Goal: Task Accomplishment & Management: Complete application form

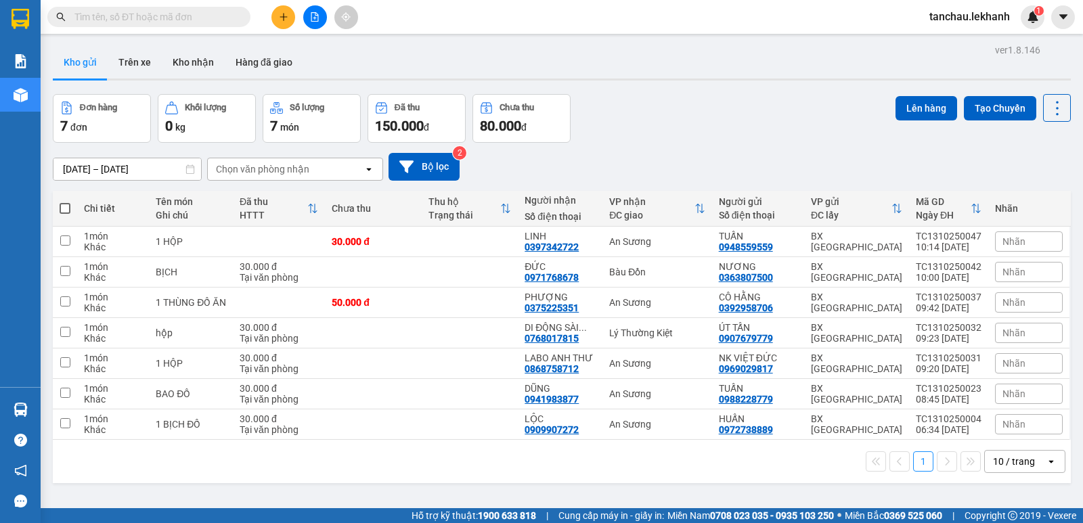
scroll to position [62, 0]
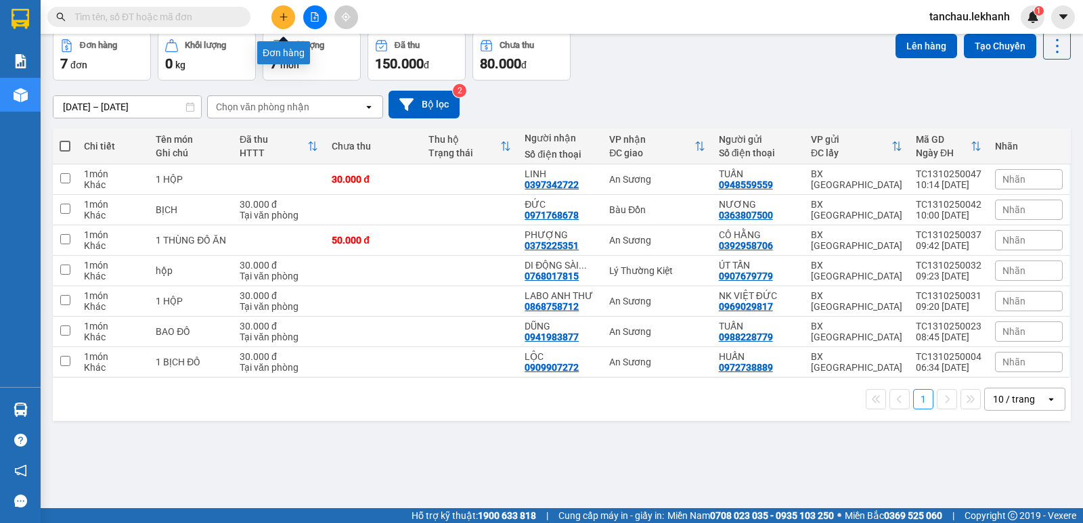
click at [290, 20] on button at bounding box center [283, 17] width 24 height 24
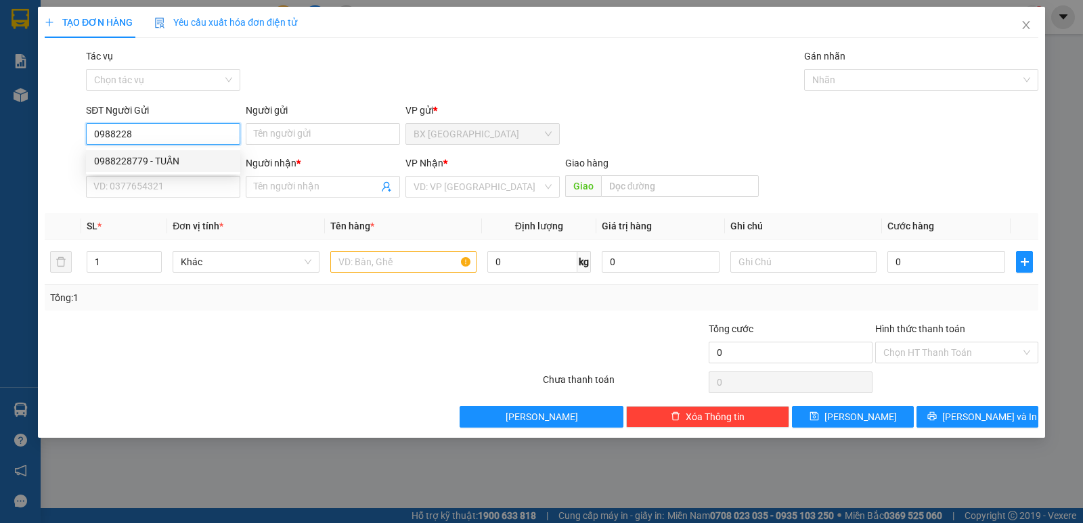
click at [157, 162] on div "0988228779 - TUẤN" at bounding box center [163, 161] width 138 height 15
type input "0988228779"
type input "TUẤN"
type input "0941983877"
type input "DŨNG"
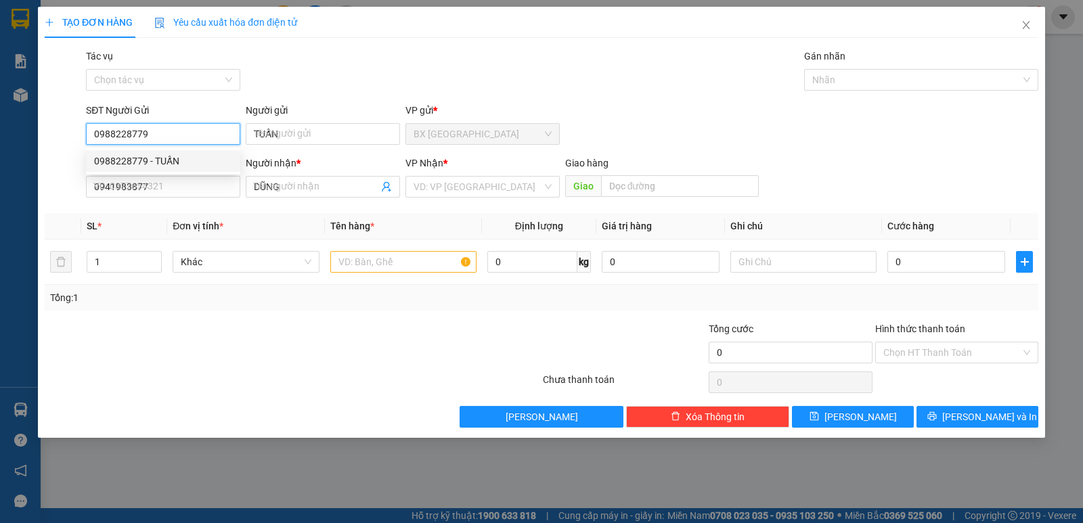
type input "30.000"
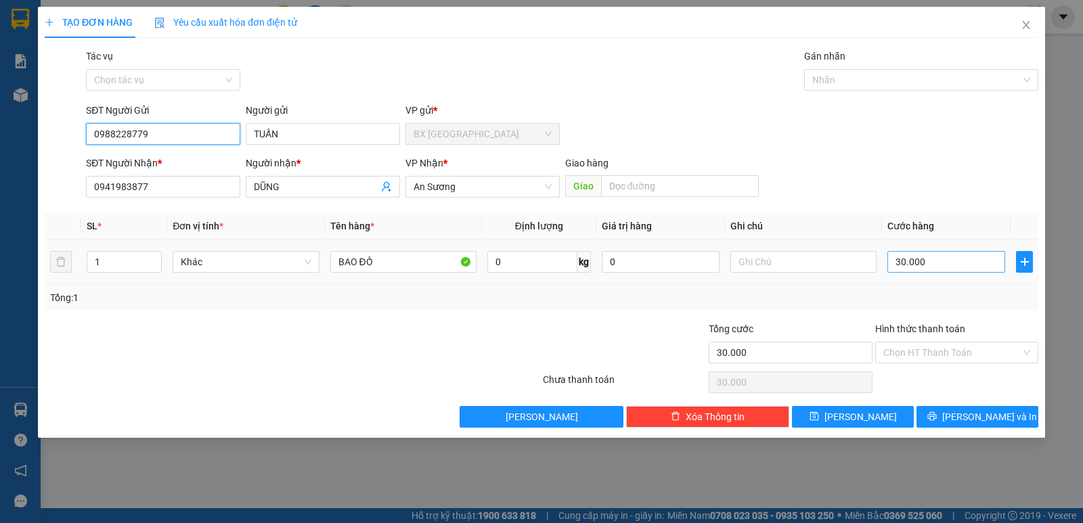
type input "0988228779"
click at [948, 266] on input "30.000" at bounding box center [946, 262] width 118 height 22
type input "4"
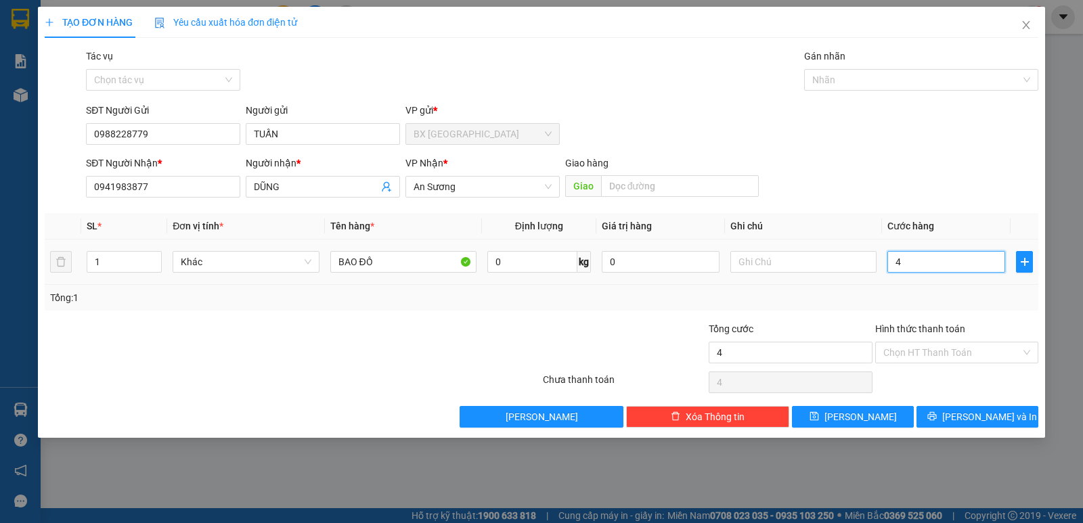
type input "40"
type input "400"
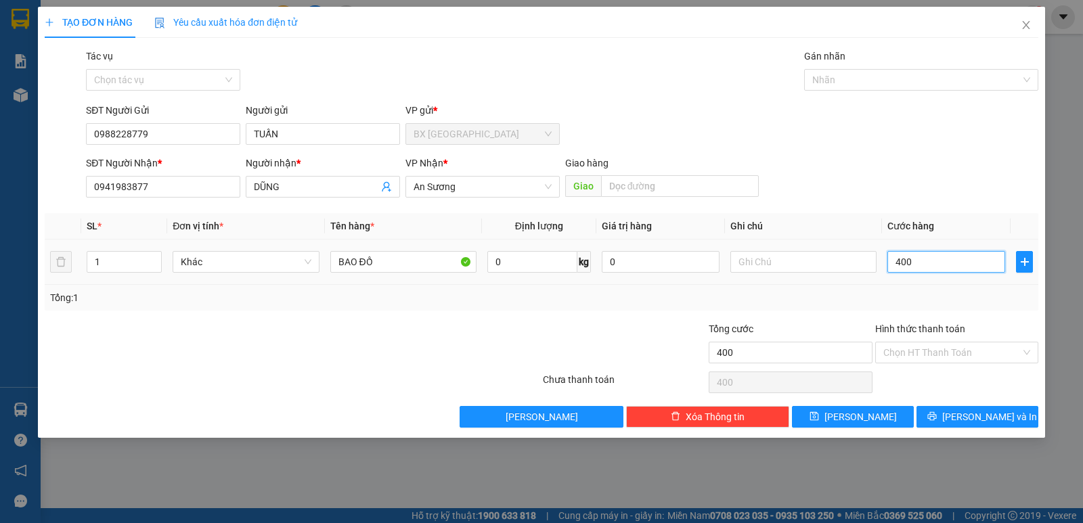
type input "4.000"
type input "40.000"
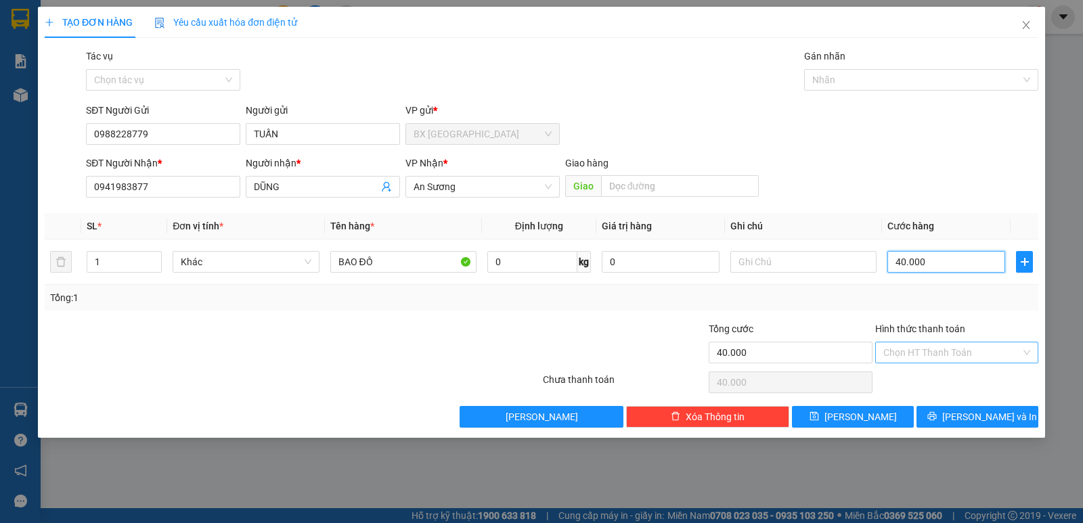
type input "40.000"
click at [922, 355] on input "Hình thức thanh toán" at bounding box center [951, 352] width 137 height 20
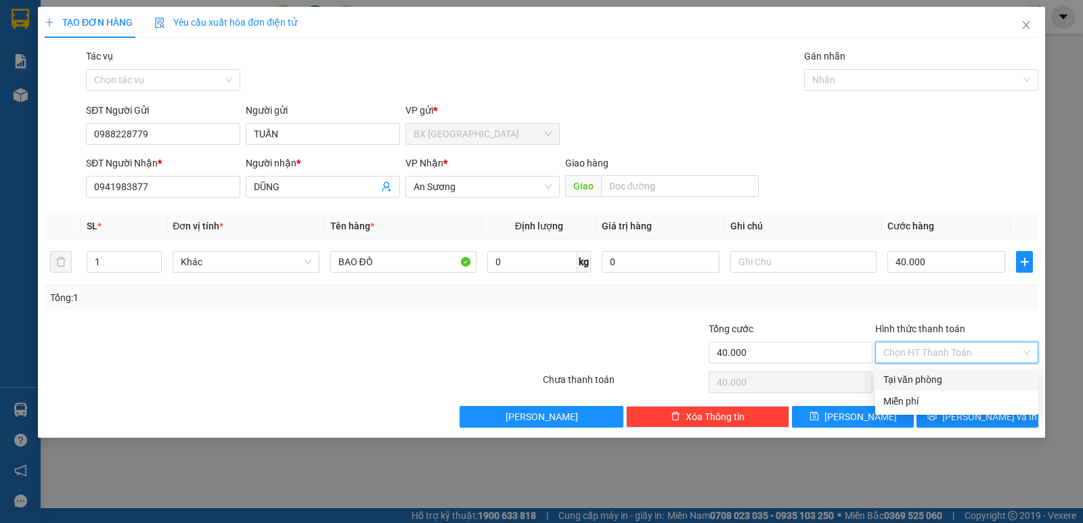
click at [914, 381] on div "Tại văn phòng" at bounding box center [956, 379] width 147 height 15
type input "0"
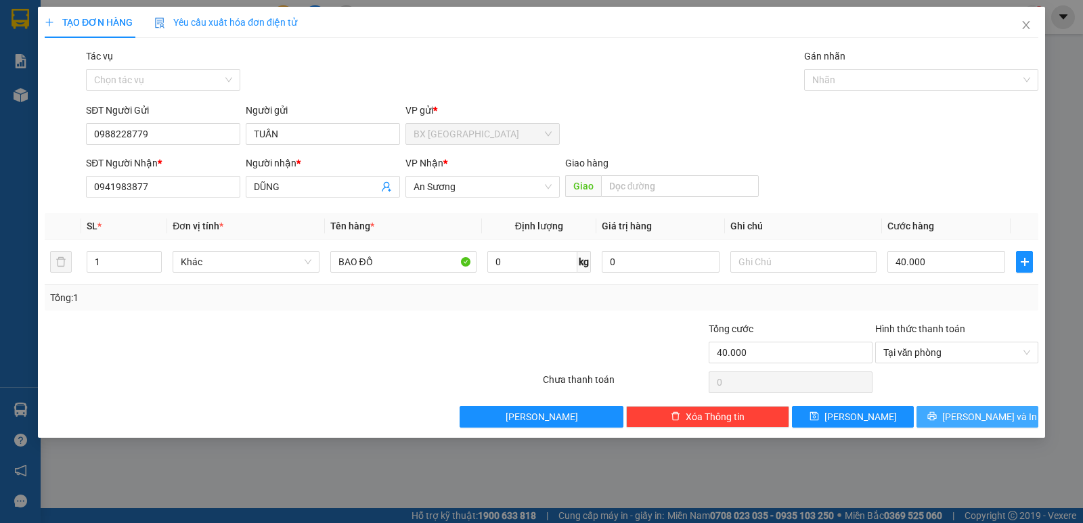
click at [945, 419] on button "[PERSON_NAME] và In" at bounding box center [977, 417] width 122 height 22
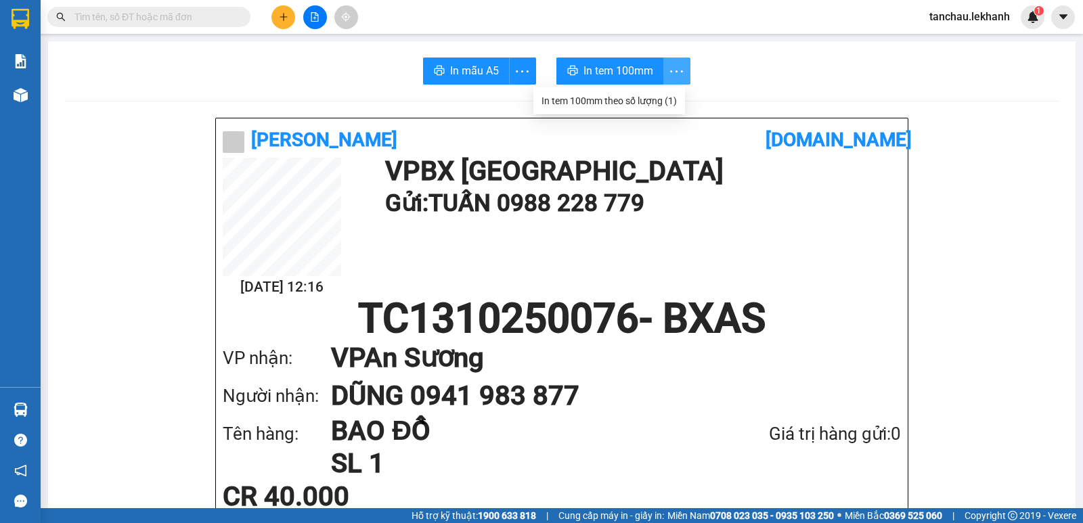
click at [675, 71] on icon "more" at bounding box center [676, 71] width 17 height 17
click at [647, 100] on div "In tem 100mm theo số lượng (1)" at bounding box center [608, 100] width 135 height 15
